Goal: Navigation & Orientation: Understand site structure

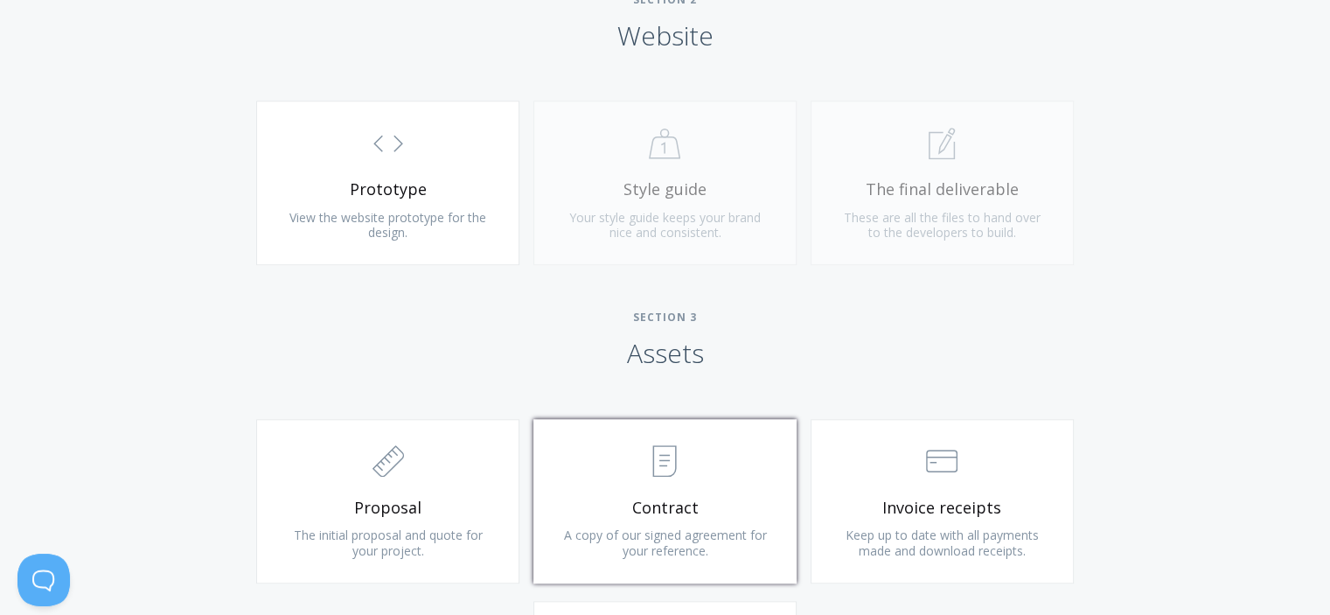
click at [696, 484] on span ".st0{fill:none;stroke:#000000;stroke-width:2;stroke-miterlimit:10;} Untitled-15" at bounding box center [664, 461] width 209 height 53
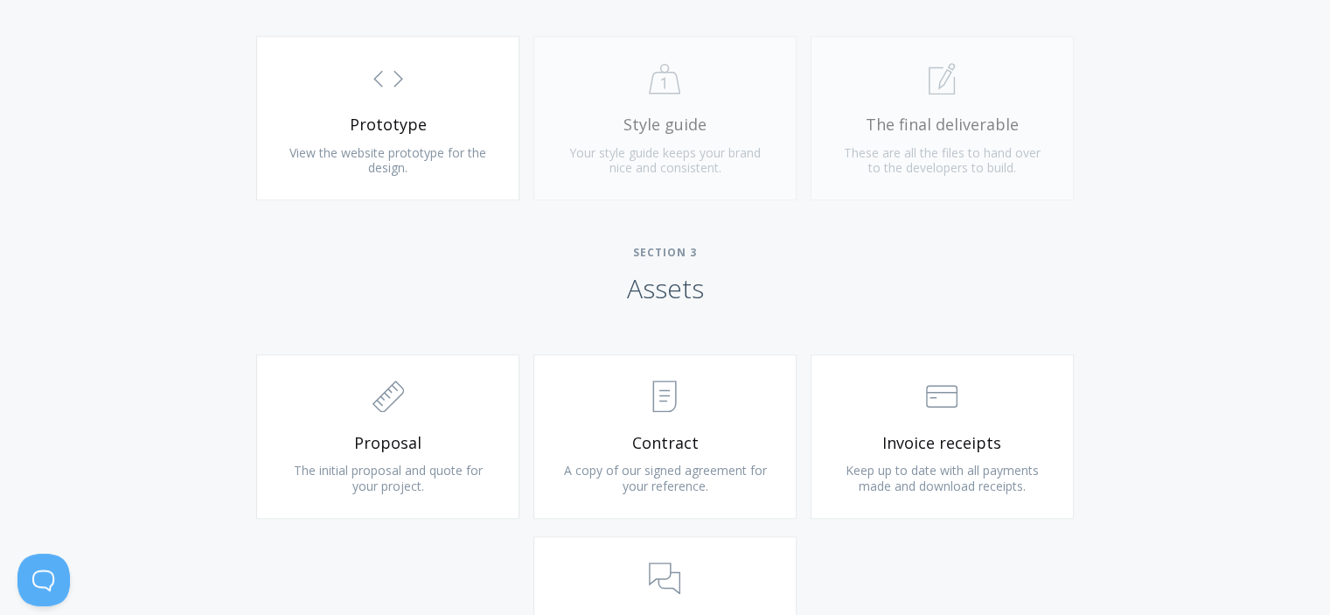
scroll to position [1623, 0]
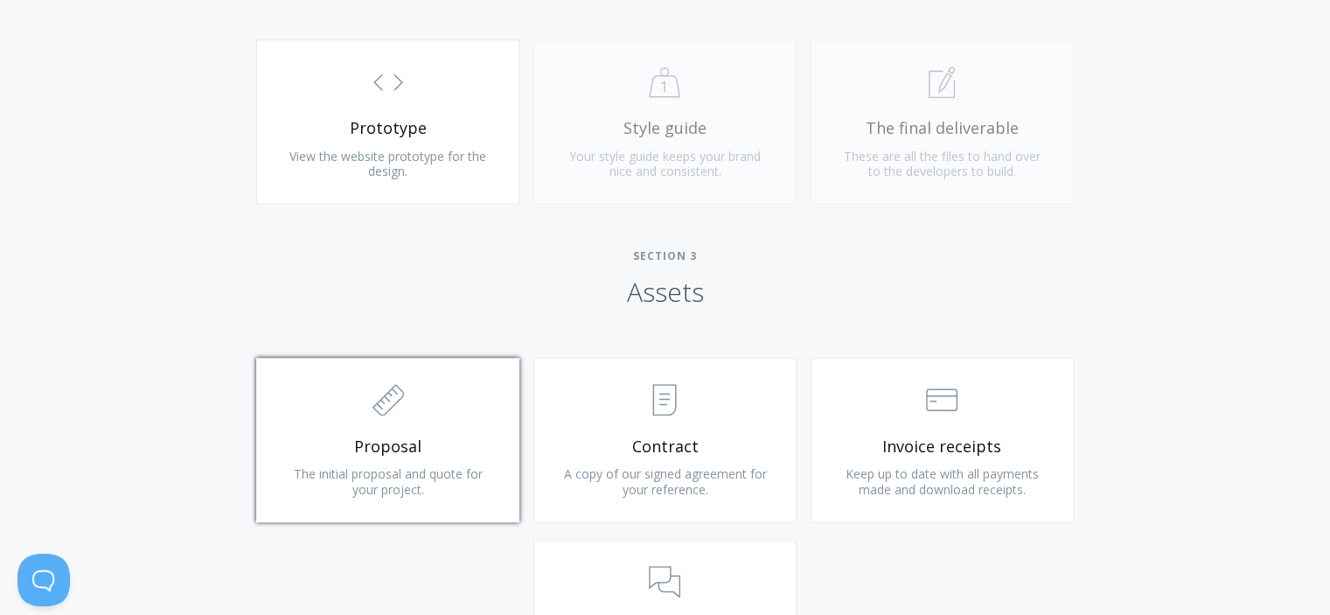
click at [485, 408] on span ".st0{fill:none;stroke:#000000;stroke-width:2;stroke-miterlimit:10;} 2. Design -…" at bounding box center [387, 400] width 209 height 53
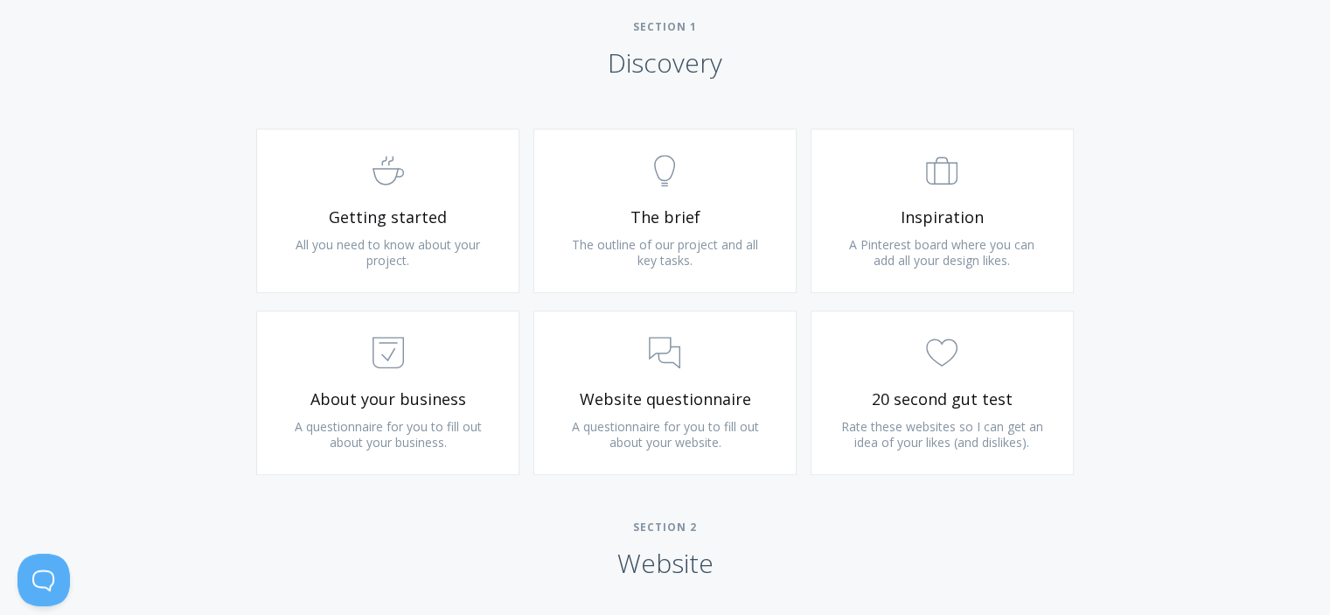
scroll to position [1037, 0]
click at [720, 226] on link ".st0{fill:none;stroke:#000000;stroke-width:2;stroke-miterlimit:10;} Untitled-14…" at bounding box center [664, 208] width 263 height 164
click at [332, 189] on span ".st0{fill:none;stroke:#000000;stroke-width:2;stroke-miterlimit:10;} Untitled-22" at bounding box center [387, 169] width 209 height 53
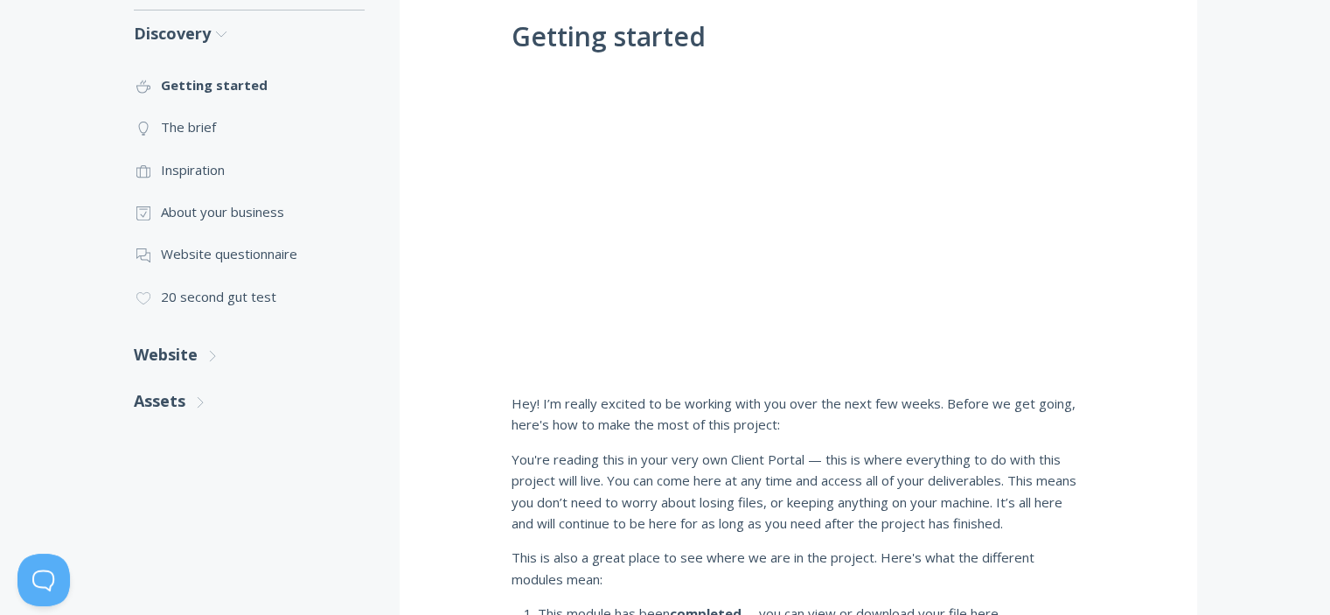
scroll to position [385, 0]
click at [295, 251] on link ".st0{fill:none;stroke:#000000;stroke-width:2;stroke-miterlimit:10;} 3. Communic…" at bounding box center [249, 252] width 231 height 42
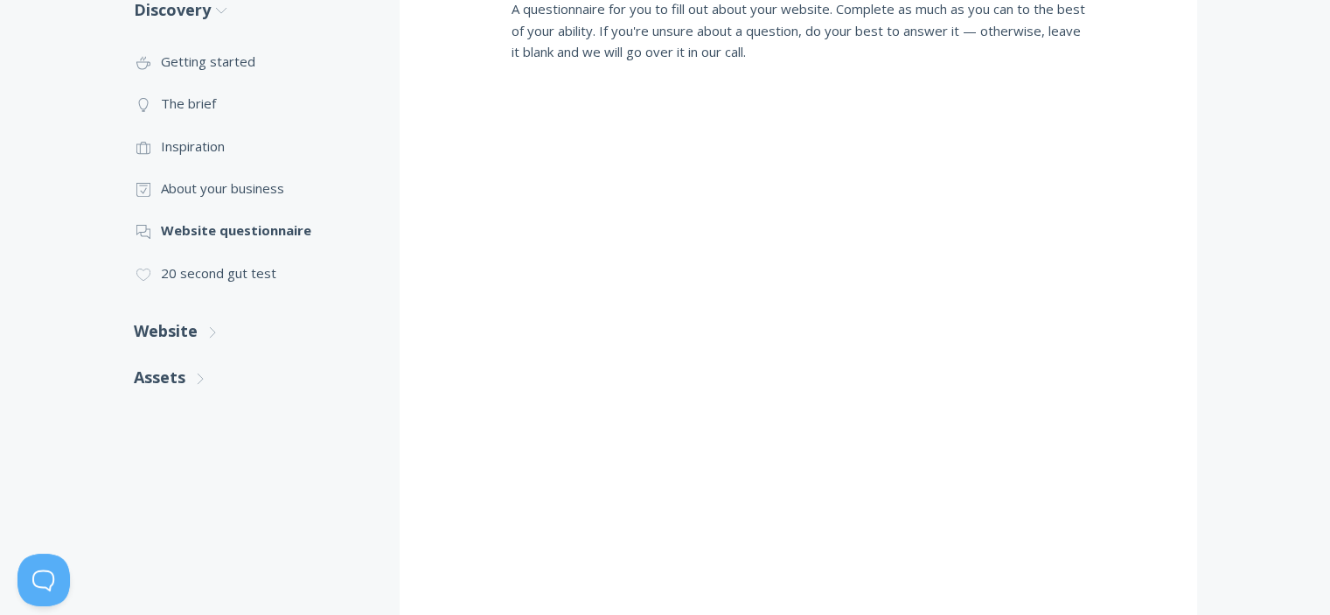
scroll to position [412, 0]
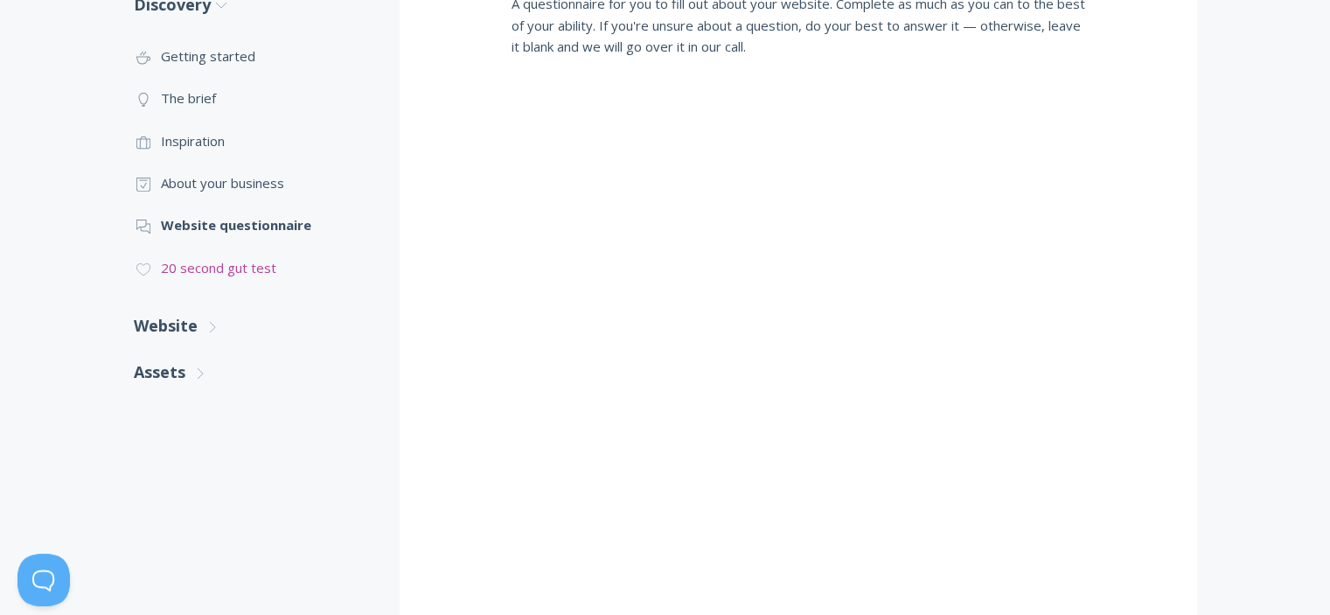
click at [216, 279] on link ".cls-1{fill:none;stroke:#000;stroke-miterlimit:10;stroke-width:2px;} 1. General…" at bounding box center [249, 268] width 231 height 42
click at [219, 146] on link ".st0{fill:none;stroke:#000000;stroke-width:2;stroke-miterlimit:10;} Untitled-20…" at bounding box center [249, 141] width 231 height 42
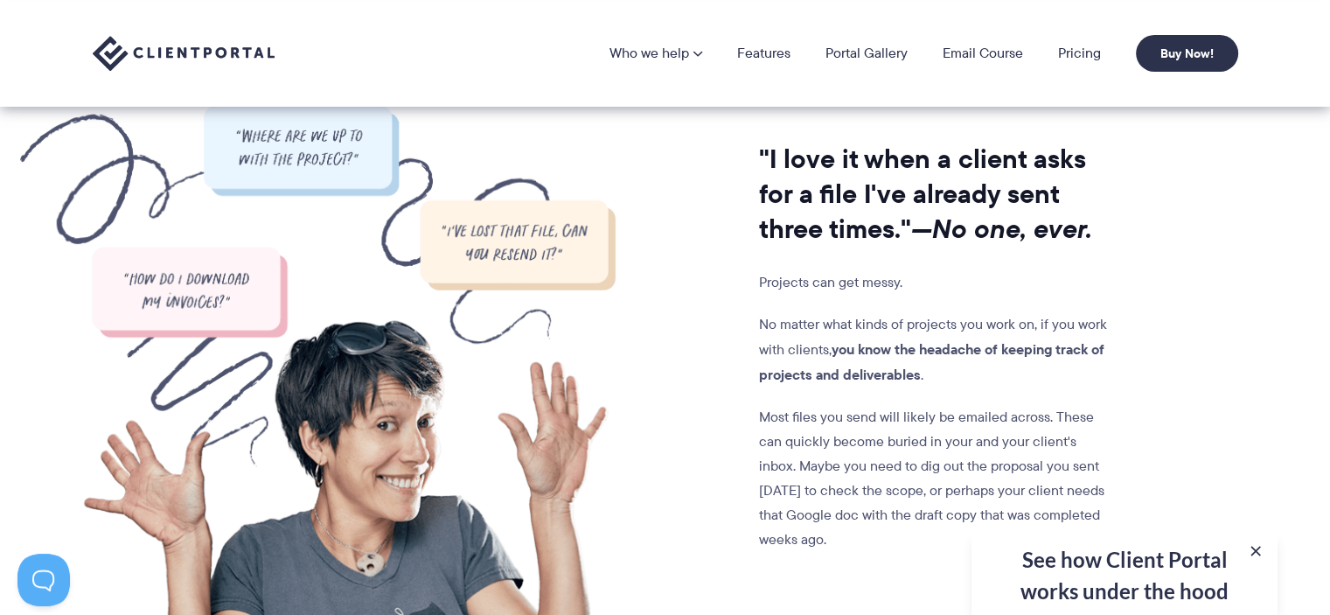
scroll to position [1309, 0]
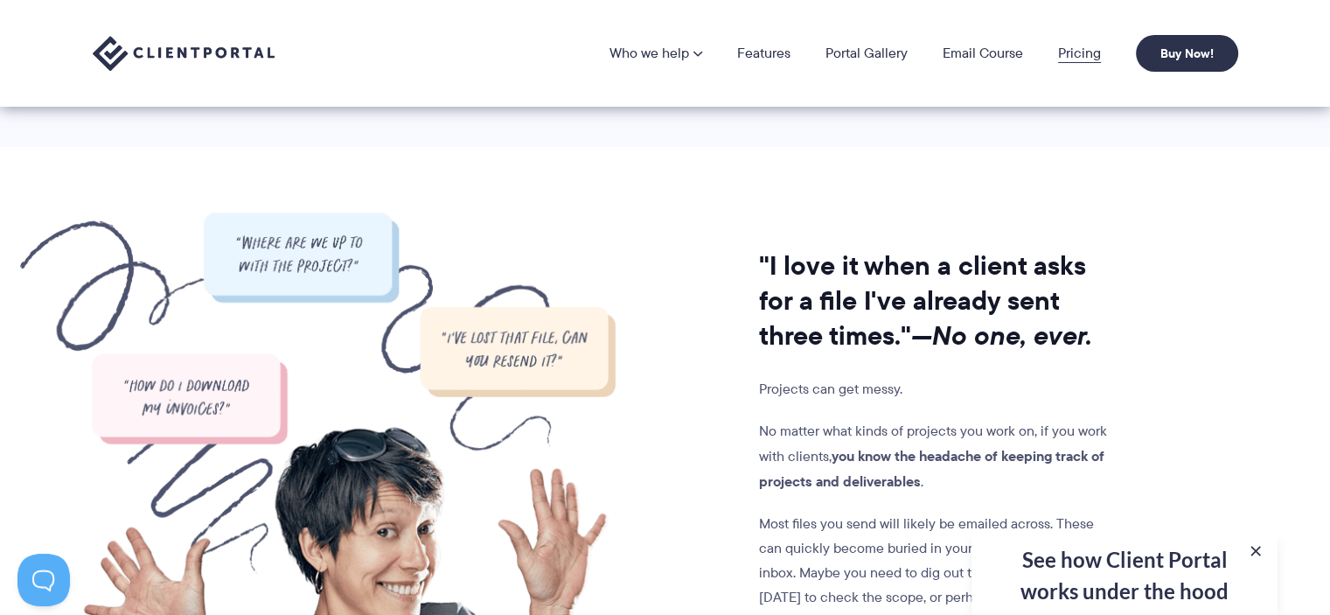
click at [1067, 49] on link "Pricing" at bounding box center [1079, 53] width 43 height 14
drag, startPoint x: 1067, startPoint y: 49, endPoint x: 1077, endPoint y: 55, distance: 12.1
click at [1077, 55] on link "Pricing" at bounding box center [1079, 53] width 43 height 14
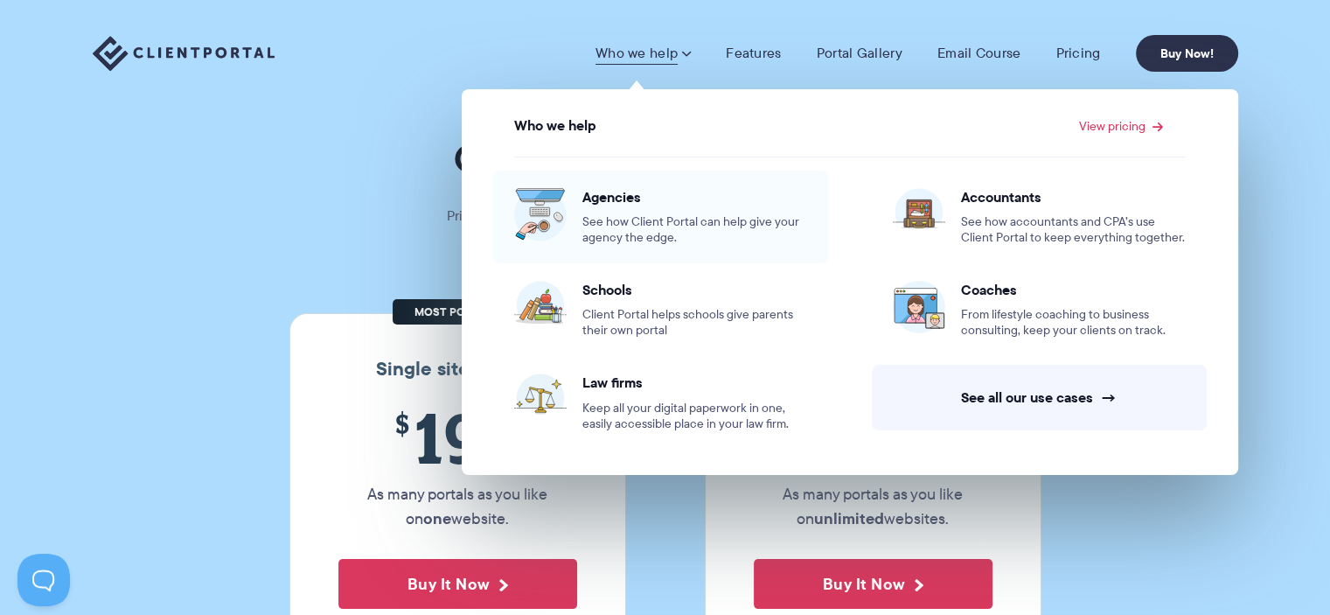
click at [633, 215] on span "See how Client Portal can help give your agency the edge." at bounding box center [694, 229] width 225 height 31
